Goal: Obtain resource: Download file/media

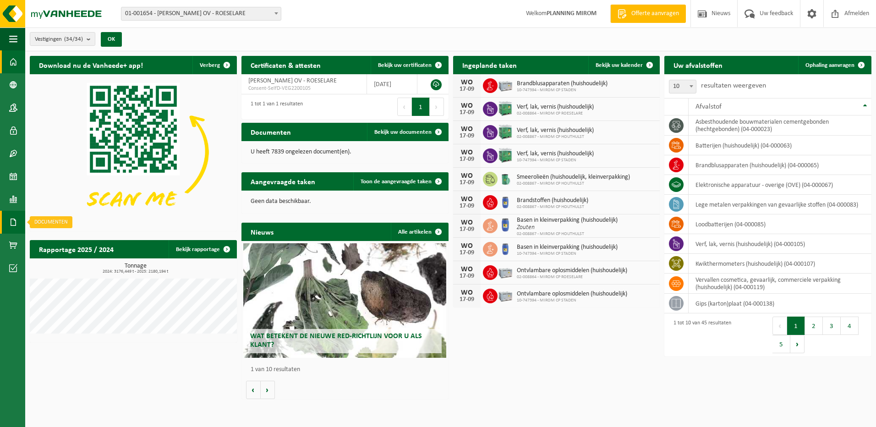
click at [16, 218] on span at bounding box center [13, 222] width 8 height 23
click at [65, 239] on span "Documenten" at bounding box center [70, 241] width 34 height 17
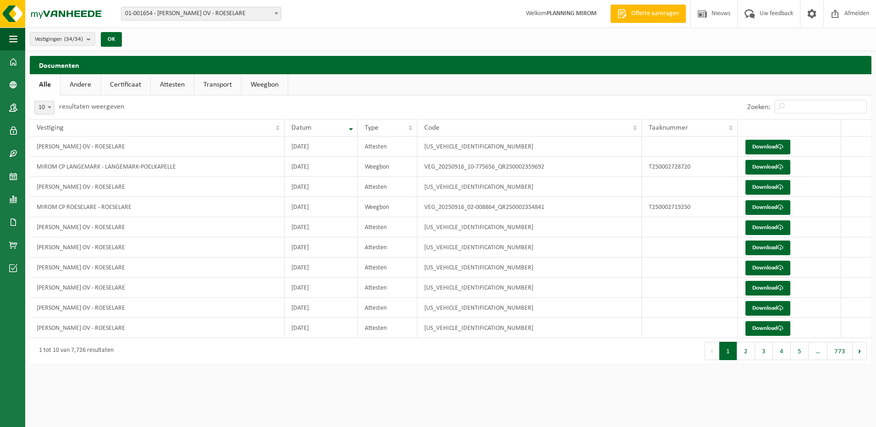
click at [268, 89] on link "Weegbon" at bounding box center [264, 84] width 46 height 21
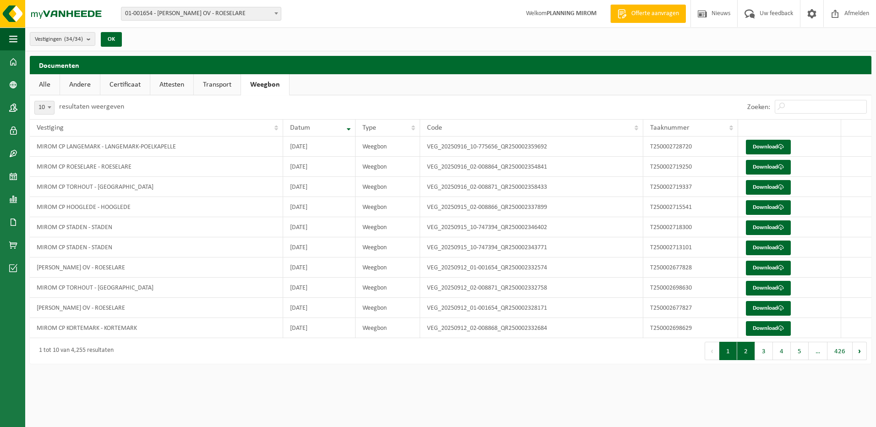
click at [748, 351] on button "2" at bounding box center [746, 351] width 18 height 18
click at [723, 350] on button "1" at bounding box center [728, 351] width 18 height 18
click at [781, 351] on button "4" at bounding box center [781, 351] width 18 height 18
click at [789, 351] on button "4" at bounding box center [781, 351] width 18 height 18
click at [793, 351] on button "5" at bounding box center [799, 351] width 18 height 18
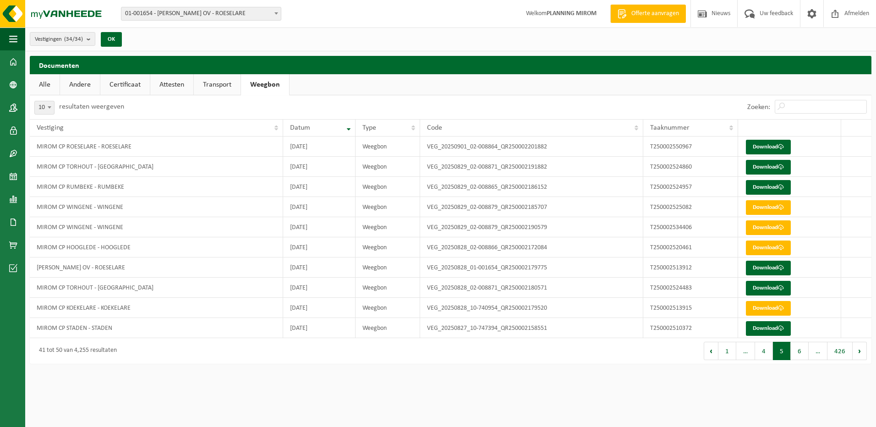
click at [793, 351] on button "6" at bounding box center [799, 351] width 18 height 18
click at [793, 351] on button "7" at bounding box center [799, 351] width 18 height 18
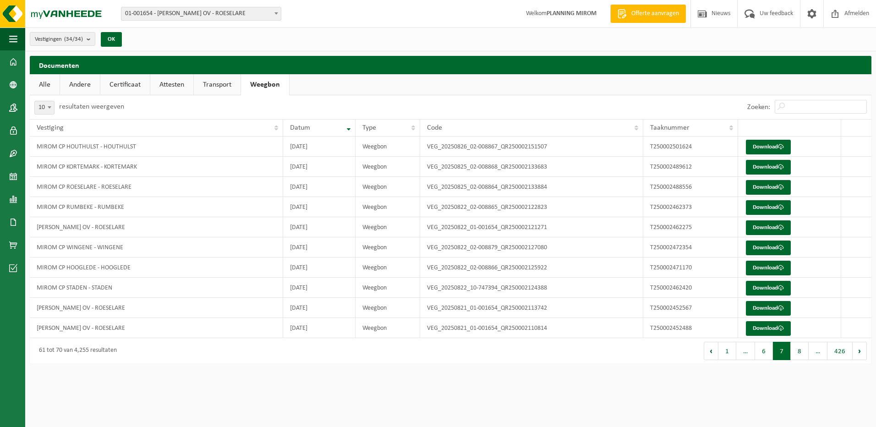
click at [793, 351] on button "8" at bounding box center [799, 351] width 18 height 18
click at [797, 356] on button "9" at bounding box center [799, 351] width 18 height 18
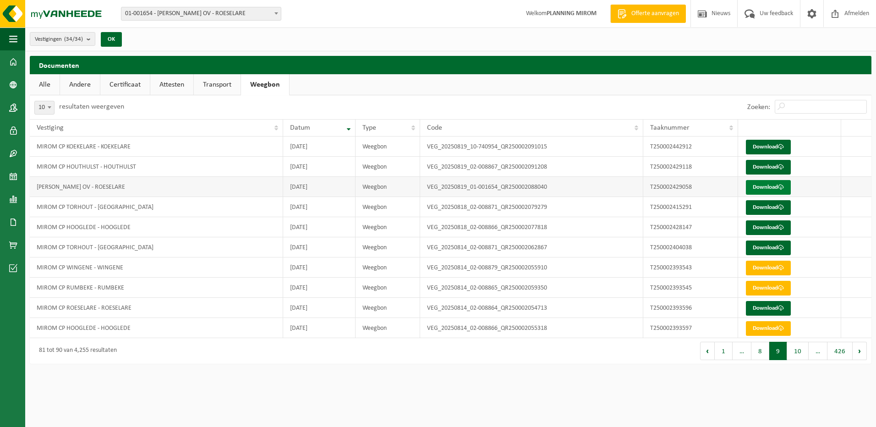
click at [786, 190] on link "Download" at bounding box center [767, 187] width 45 height 15
